Goal: Information Seeking & Learning: Learn about a topic

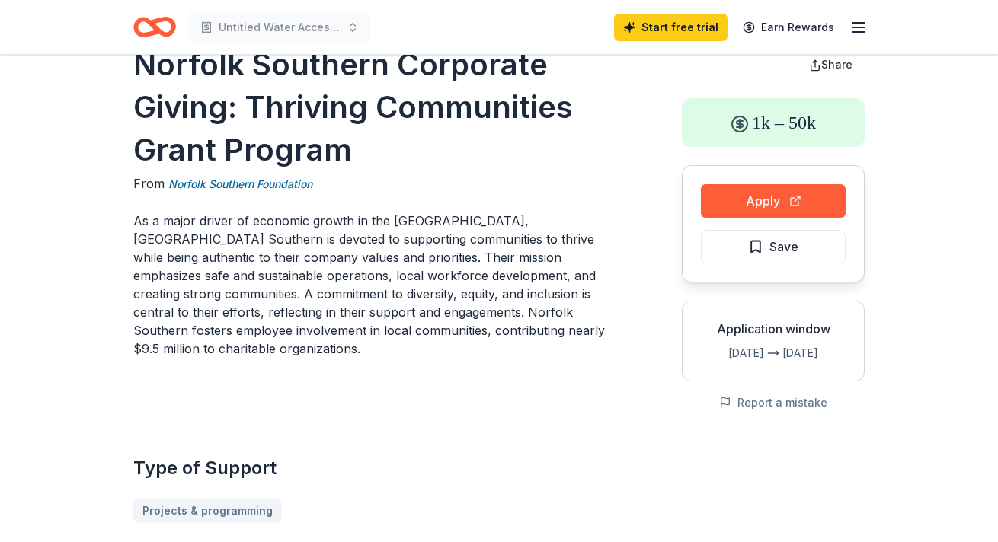
scroll to position [45, 0]
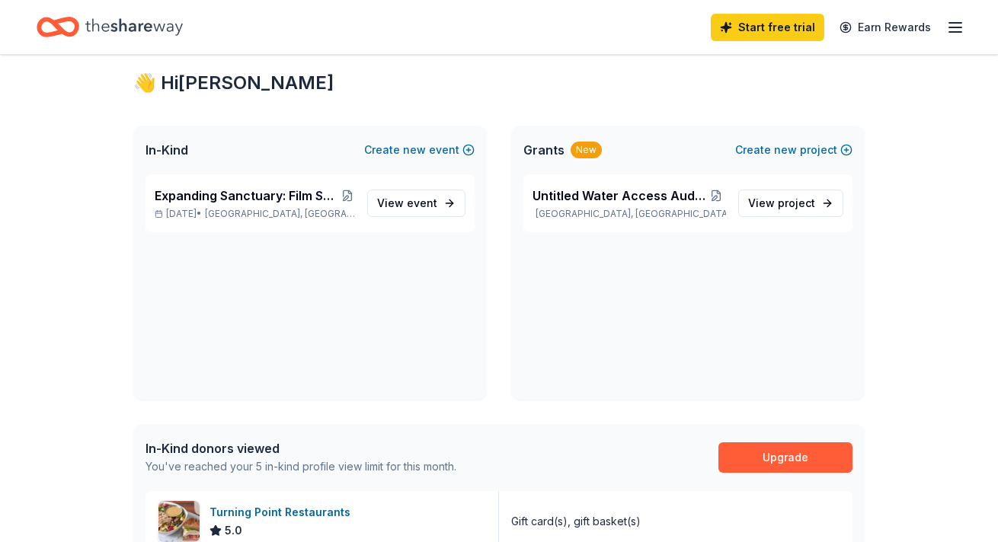
scroll to position [36, 0]
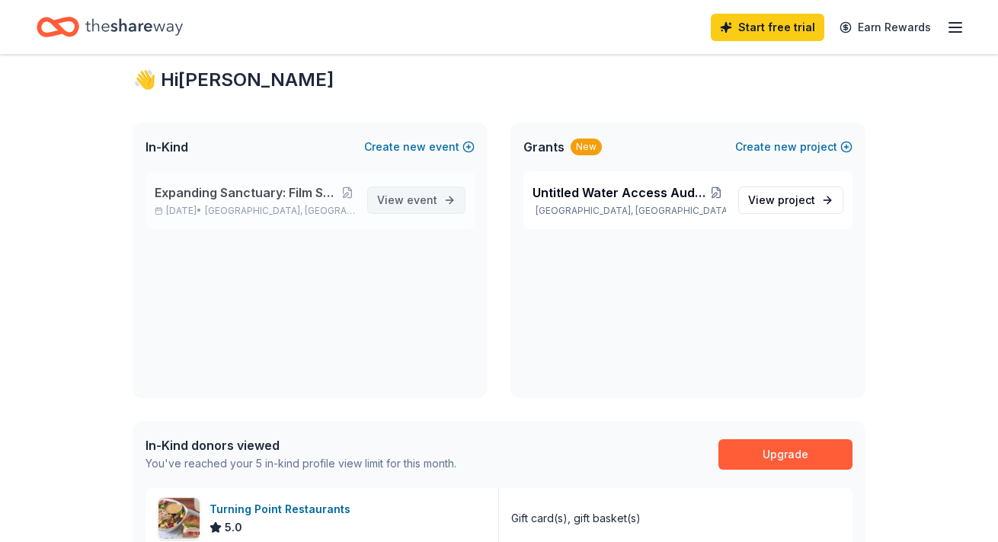
click at [402, 200] on span "View event" at bounding box center [407, 200] width 60 height 18
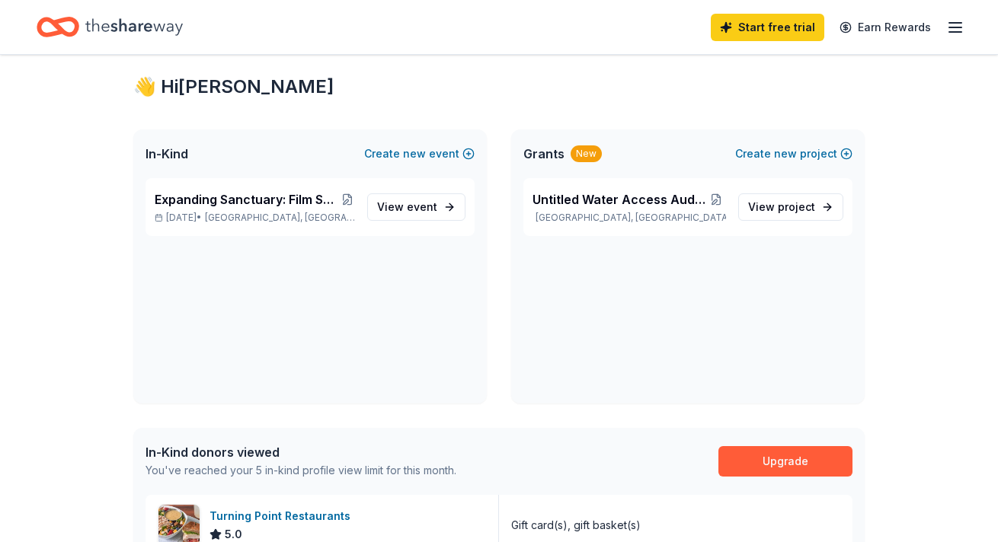
scroll to position [23, 0]
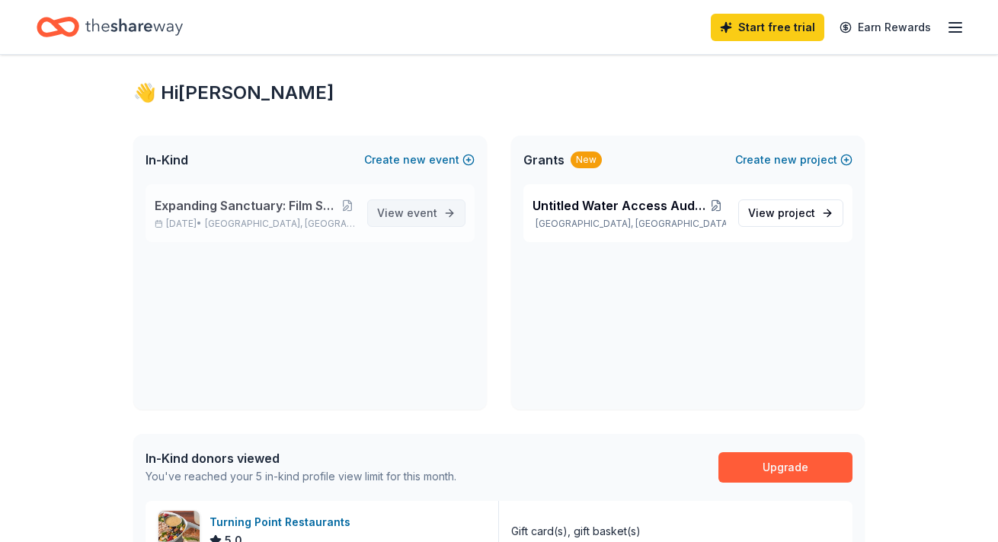
click at [420, 213] on span "event" at bounding box center [422, 212] width 30 height 13
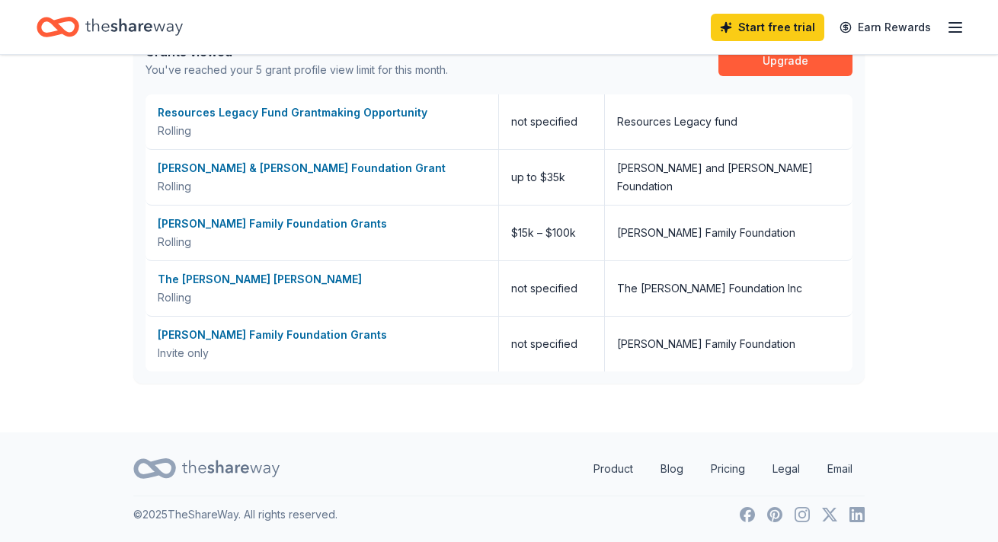
scroll to position [23, 0]
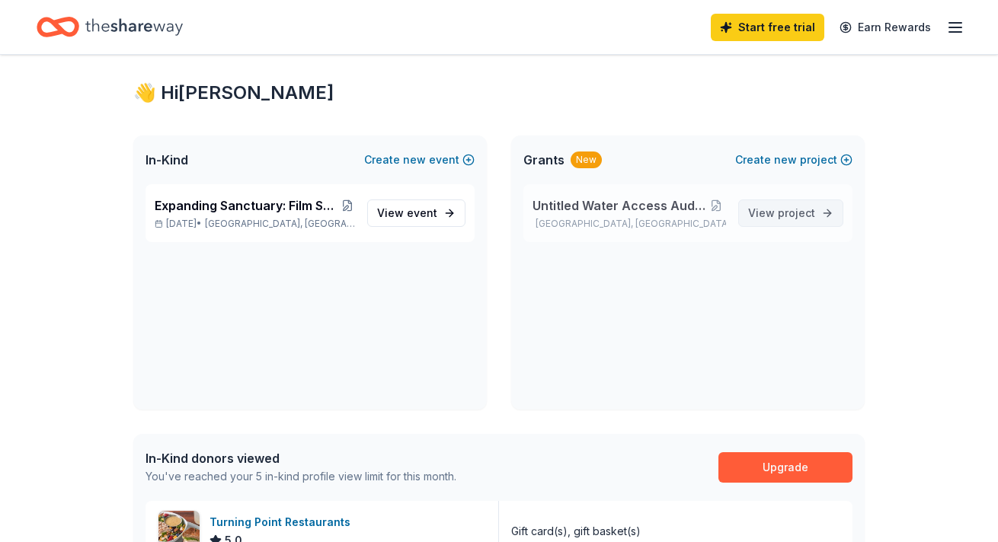
click at [803, 216] on span "project" at bounding box center [796, 212] width 37 height 13
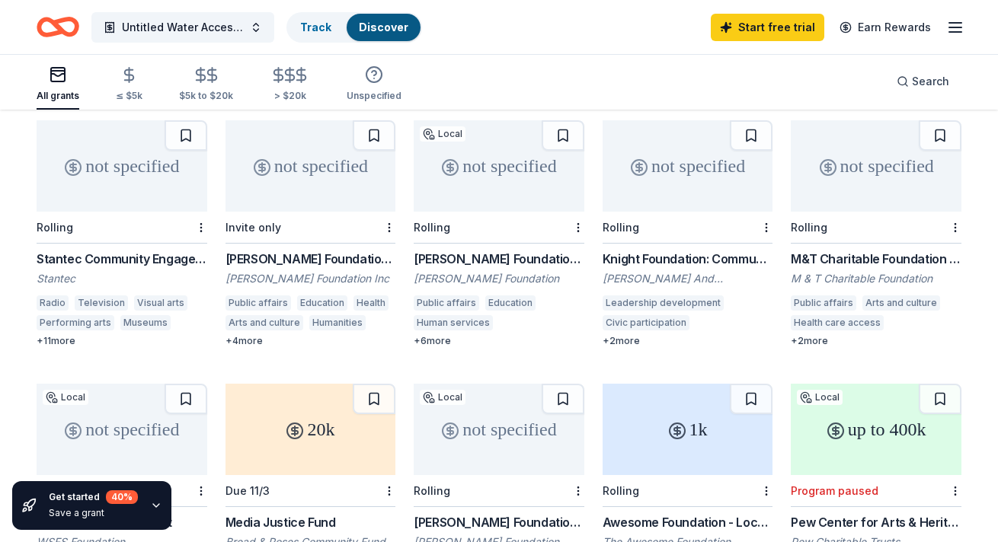
scroll to position [153, 0]
click at [126, 249] on div "Stantec Community Engagement Grant" at bounding box center [122, 258] width 171 height 18
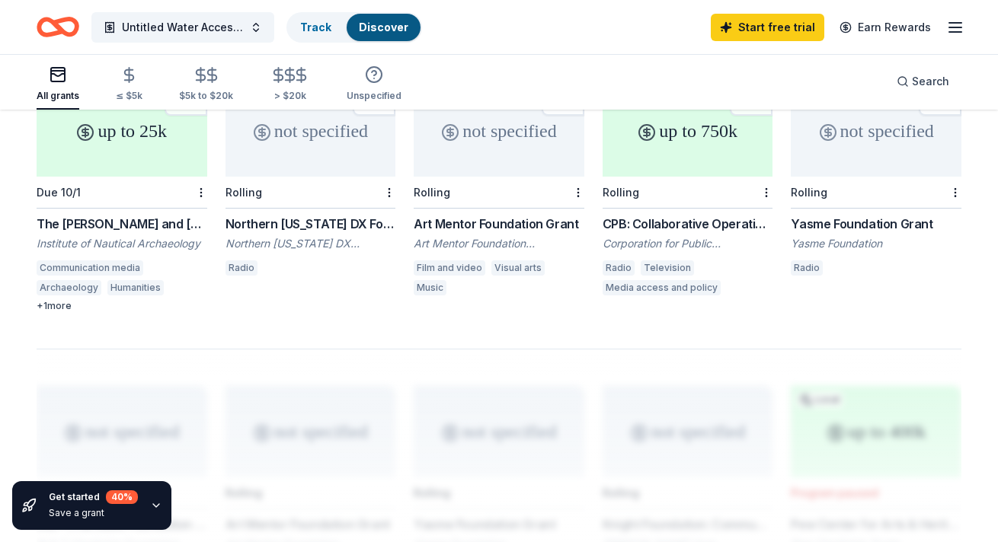
scroll to position [977, 0]
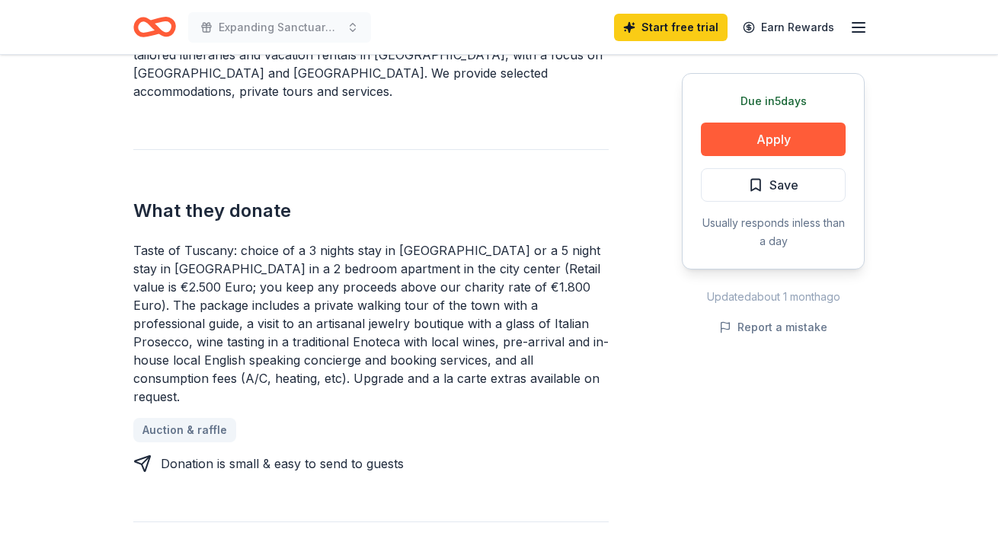
scroll to position [522, 0]
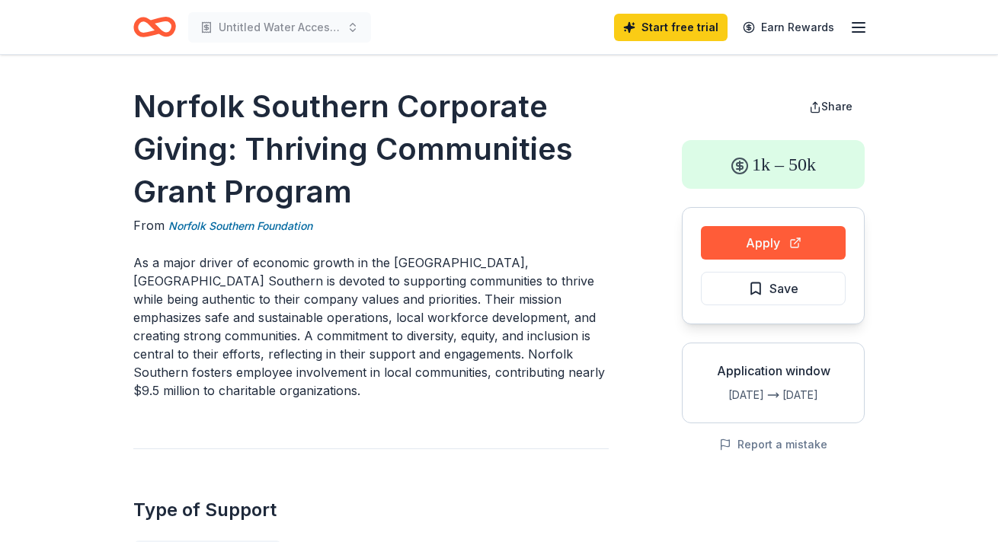
scroll to position [45, 0]
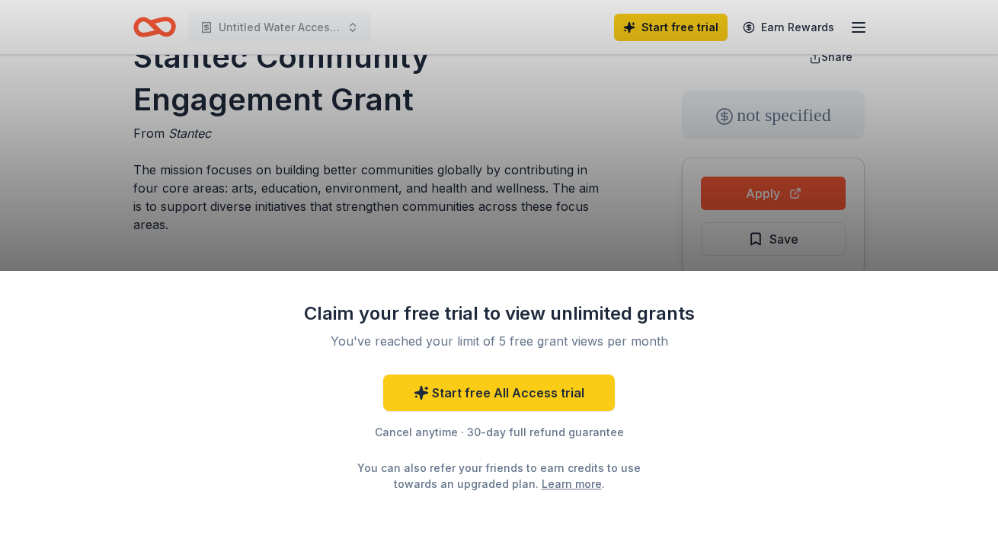
scroll to position [50, 0]
